Goal: Complete application form

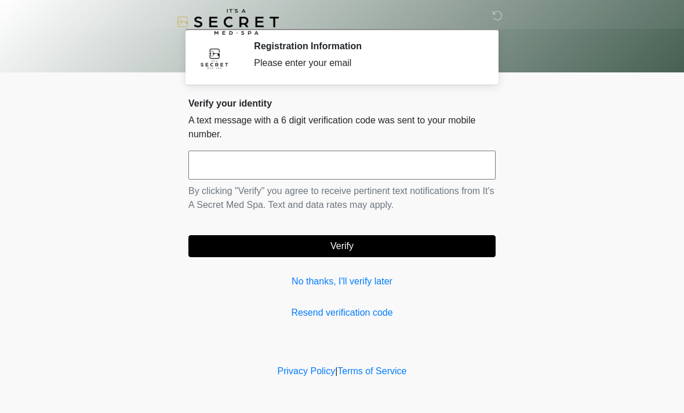
click at [385, 159] on input "text" at bounding box center [341, 165] width 307 height 29
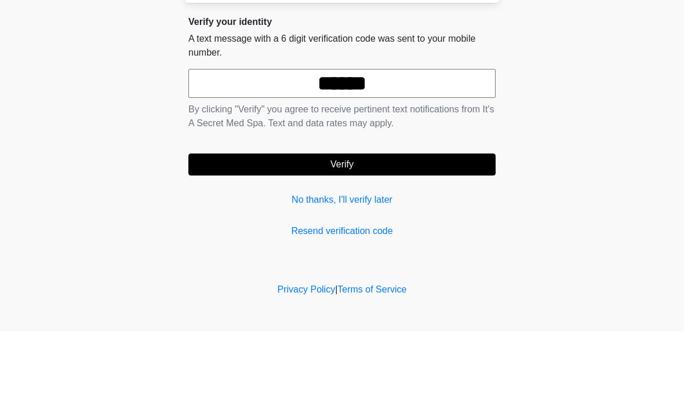
type input "******"
click at [401, 235] on button "Verify" at bounding box center [341, 246] width 307 height 22
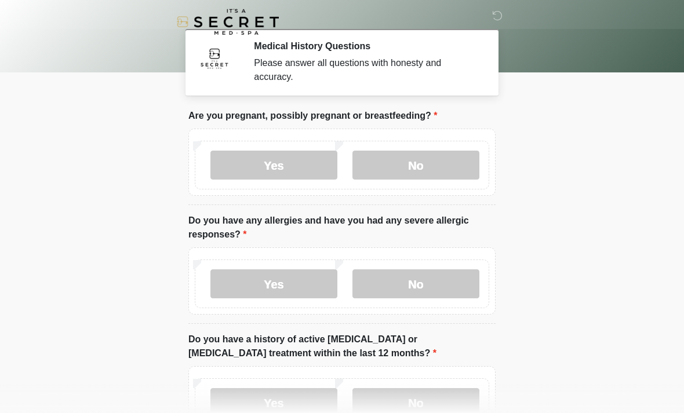
click at [447, 176] on label "No" at bounding box center [416, 165] width 127 height 29
click at [416, 285] on label "No" at bounding box center [416, 284] width 127 height 29
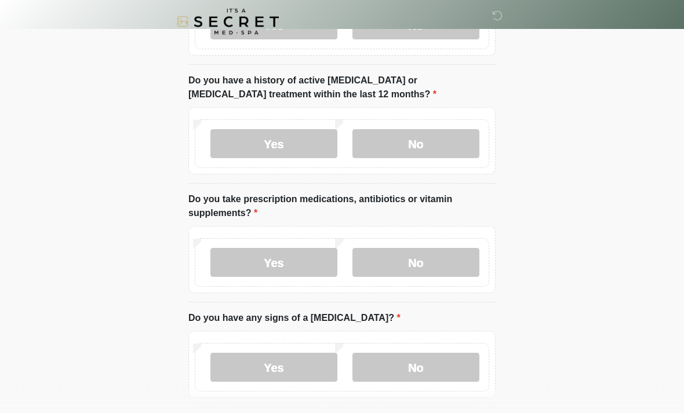
click at [453, 151] on label "No" at bounding box center [416, 144] width 127 height 29
click at [426, 261] on label "No" at bounding box center [416, 262] width 127 height 29
click at [420, 356] on label "No" at bounding box center [416, 367] width 127 height 29
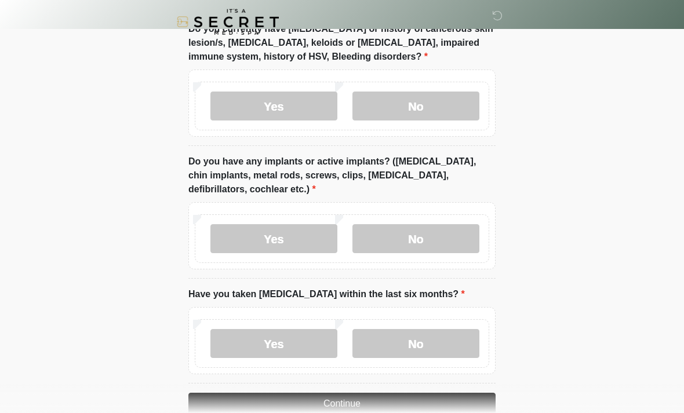
scroll to position [965, 0]
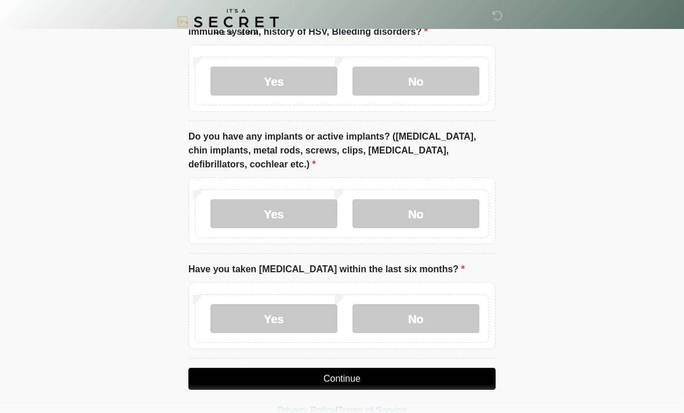
click at [428, 216] on label "No" at bounding box center [416, 213] width 127 height 29
click at [417, 318] on label "No" at bounding box center [416, 318] width 127 height 29
click at [457, 84] on label "No" at bounding box center [416, 81] width 127 height 29
click at [371, 380] on button "Continue" at bounding box center [341, 379] width 307 height 22
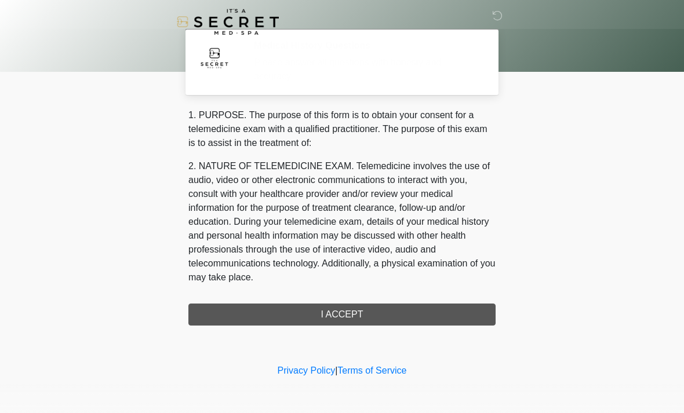
scroll to position [0, 0]
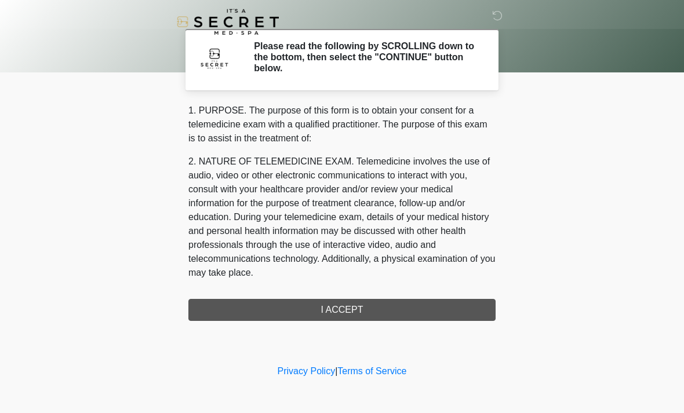
click at [375, 313] on div "1. PURPOSE. The purpose of this form is to obtain your consent for a telemedici…" at bounding box center [341, 212] width 307 height 217
click at [365, 307] on div "1. PURPOSE. The purpose of this form is to obtain your consent for a telemedici…" at bounding box center [341, 212] width 307 height 217
click at [338, 307] on div "1. PURPOSE. The purpose of this form is to obtain your consent for a telemedici…" at bounding box center [341, 212] width 307 height 217
click at [346, 310] on div "1. PURPOSE. The purpose of this form is to obtain your consent for a telemedici…" at bounding box center [341, 212] width 307 height 217
click at [351, 305] on div "1. PURPOSE. The purpose of this form is to obtain your consent for a telemedici…" at bounding box center [341, 212] width 307 height 217
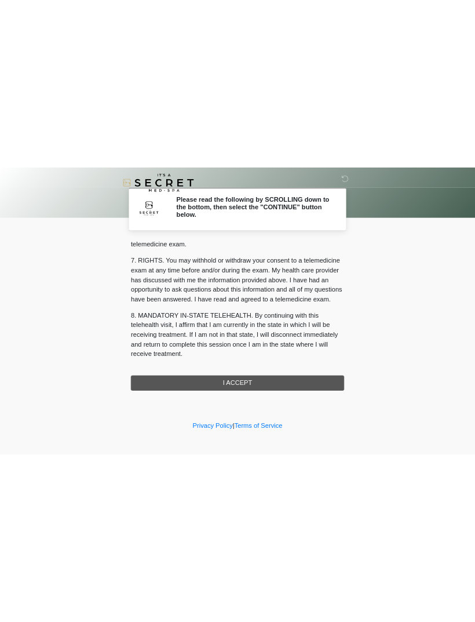
scroll to position [491, 0]
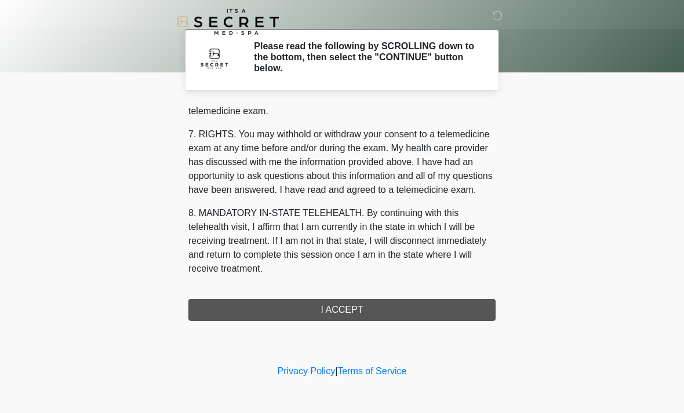
click at [362, 307] on button "I ACCEPT" at bounding box center [341, 310] width 307 height 22
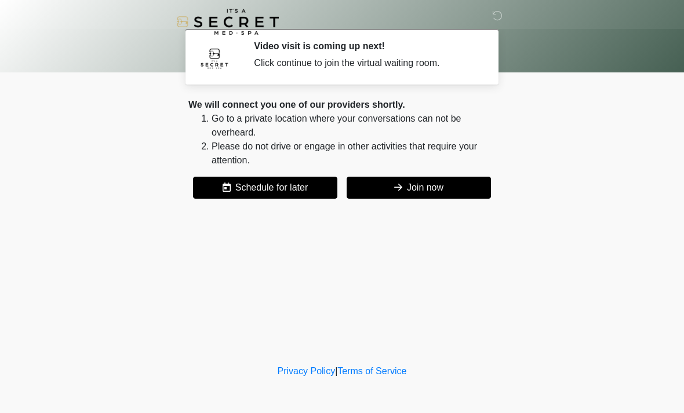
click at [405, 183] on button "Join now" at bounding box center [419, 188] width 144 height 22
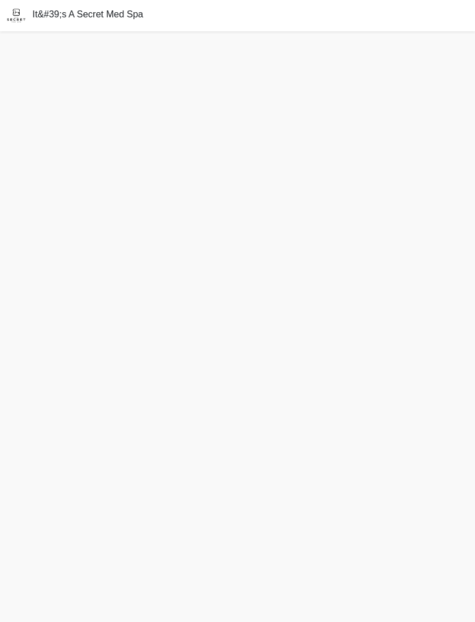
scroll to position [5, 0]
